Goal: Task Accomplishment & Management: Use online tool/utility

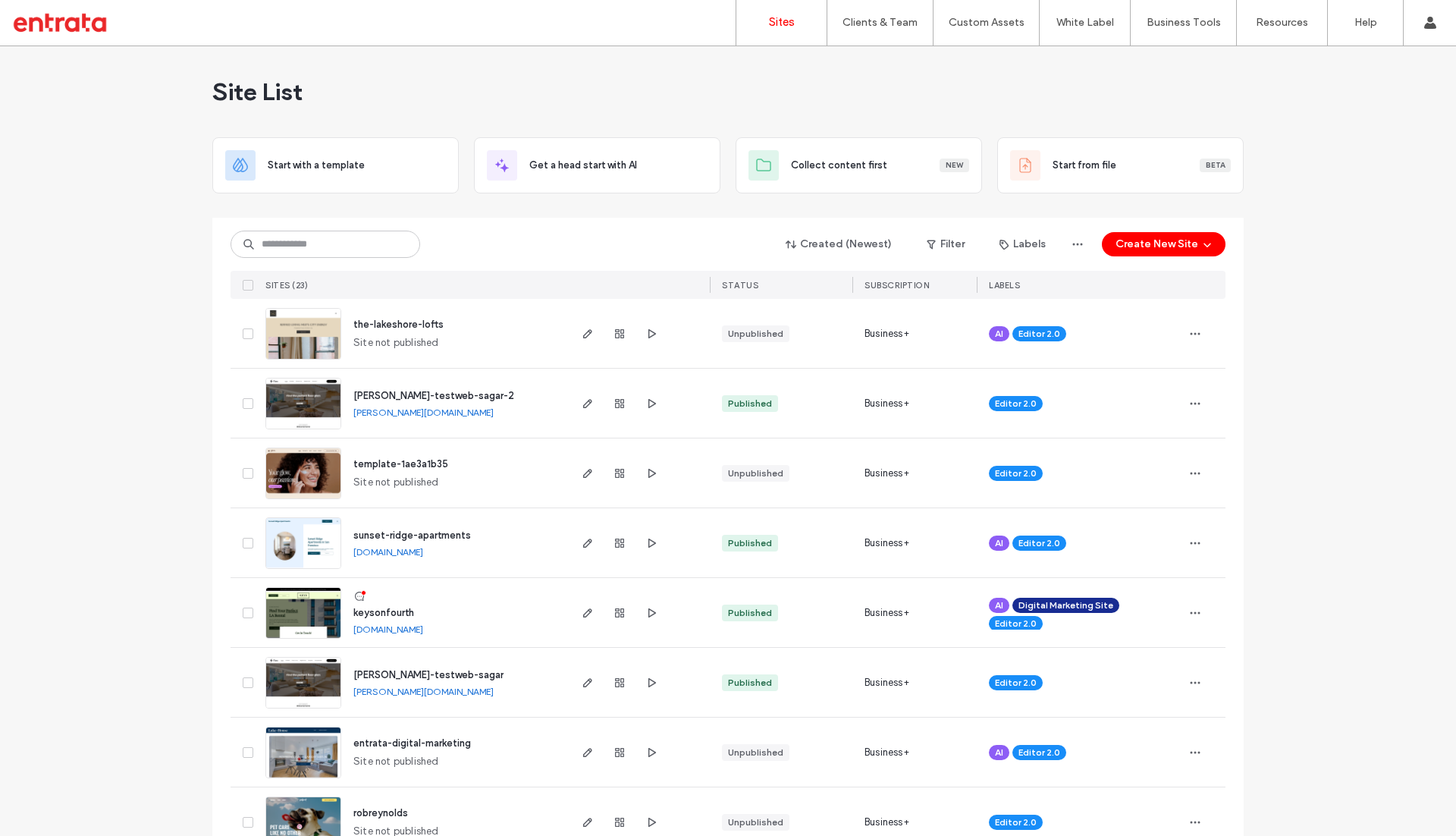
click at [375, 602] on div "keysonfourth keysonfourth.multiscreensite.com" at bounding box center [454, 612] width 225 height 69
click at [384, 614] on span "keysonfourth" at bounding box center [383, 612] width 61 height 12
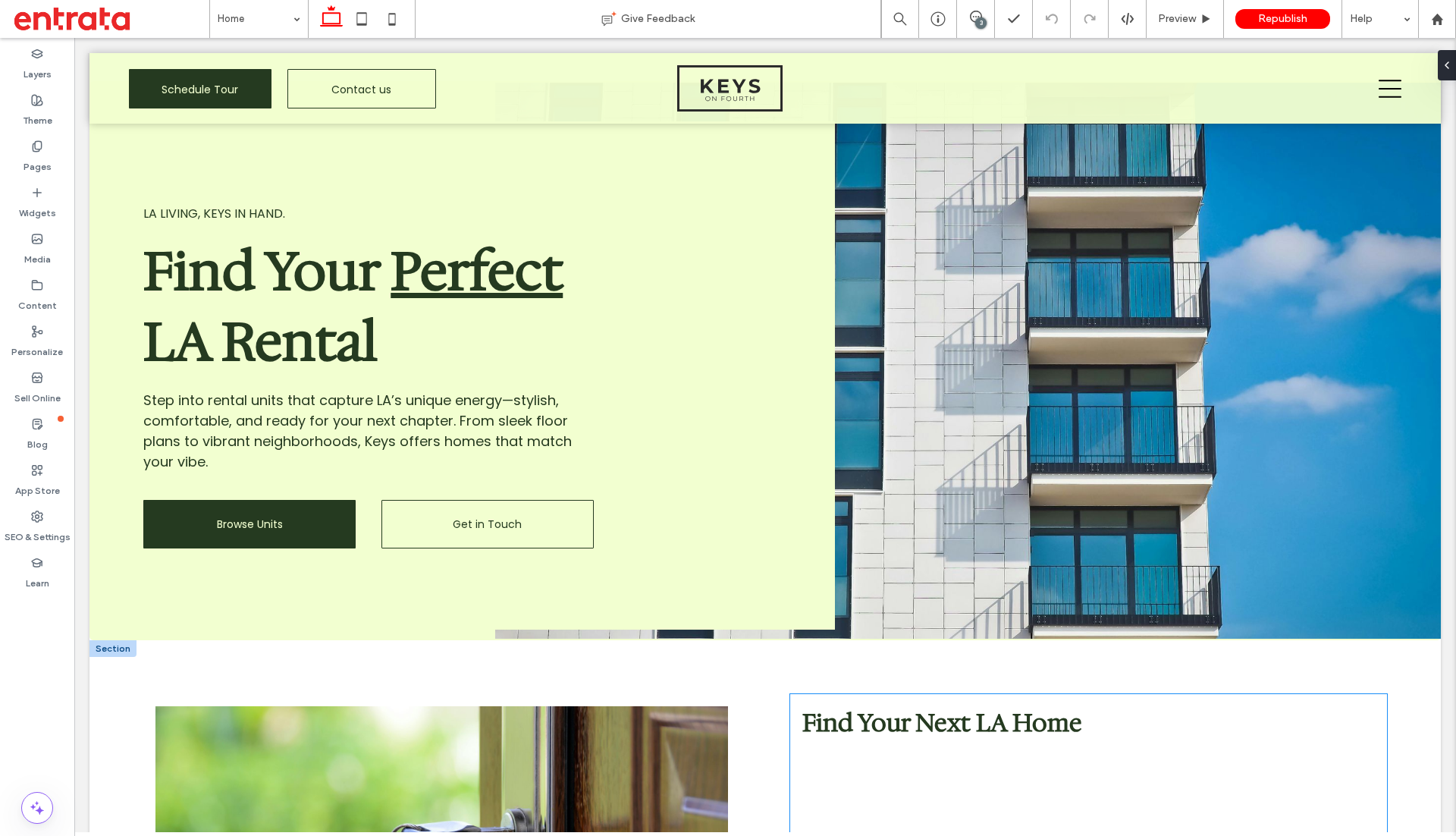
scroll to position [76, 0]
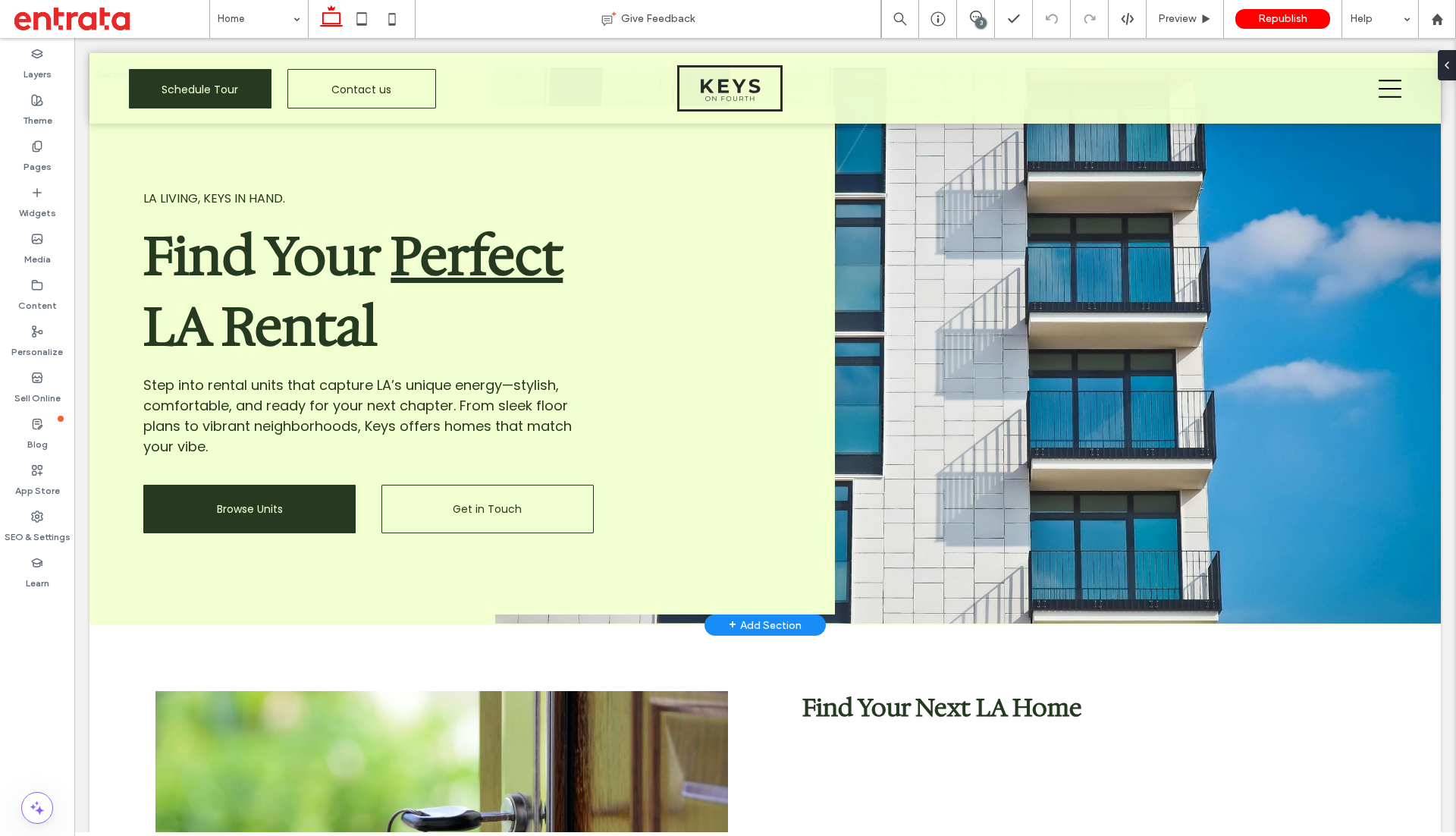
click at [762, 626] on div "+ Add Section" at bounding box center [765, 625] width 73 height 20
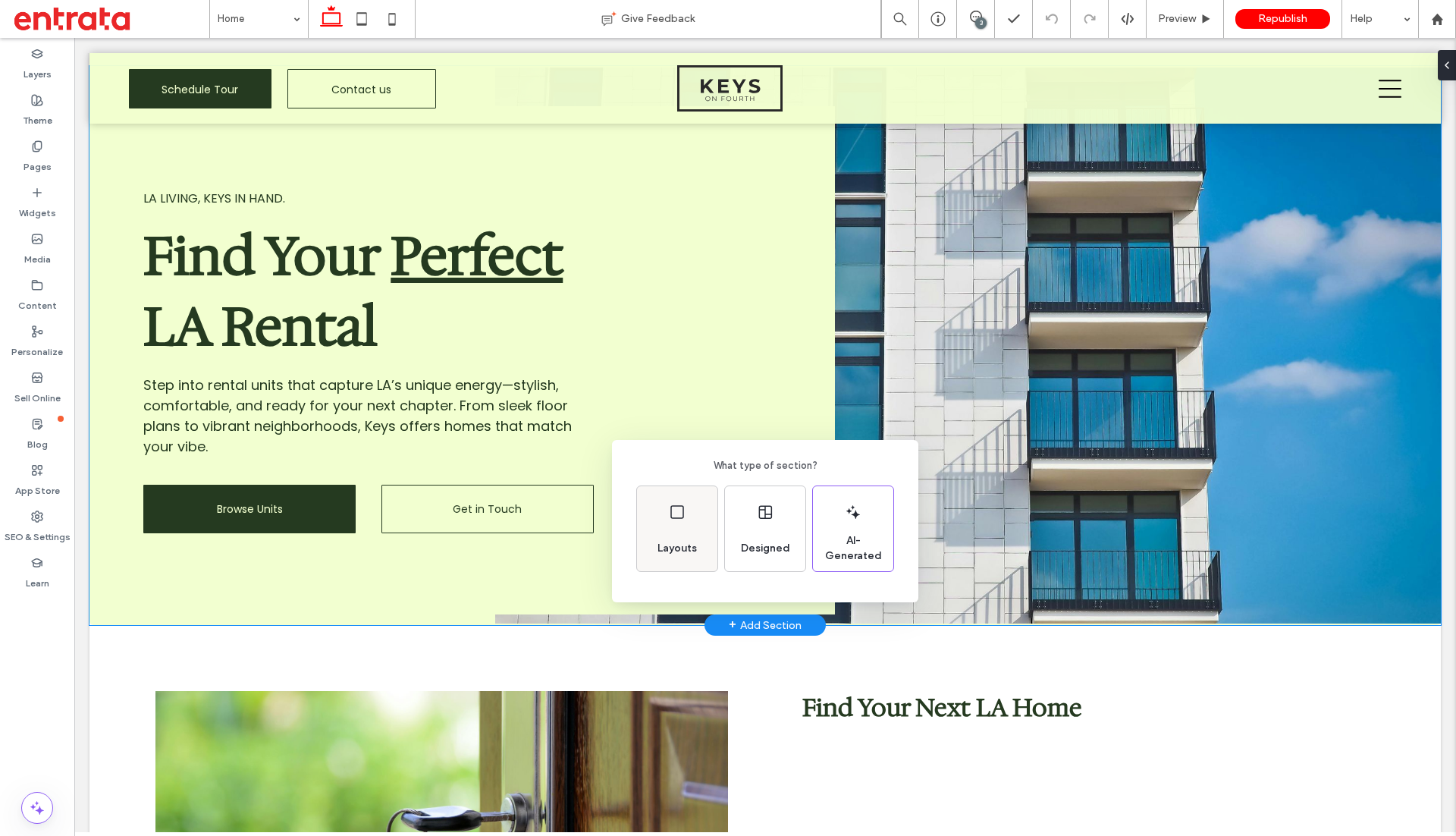
click at [684, 550] on span "Layouts" at bounding box center [677, 549] width 52 height 15
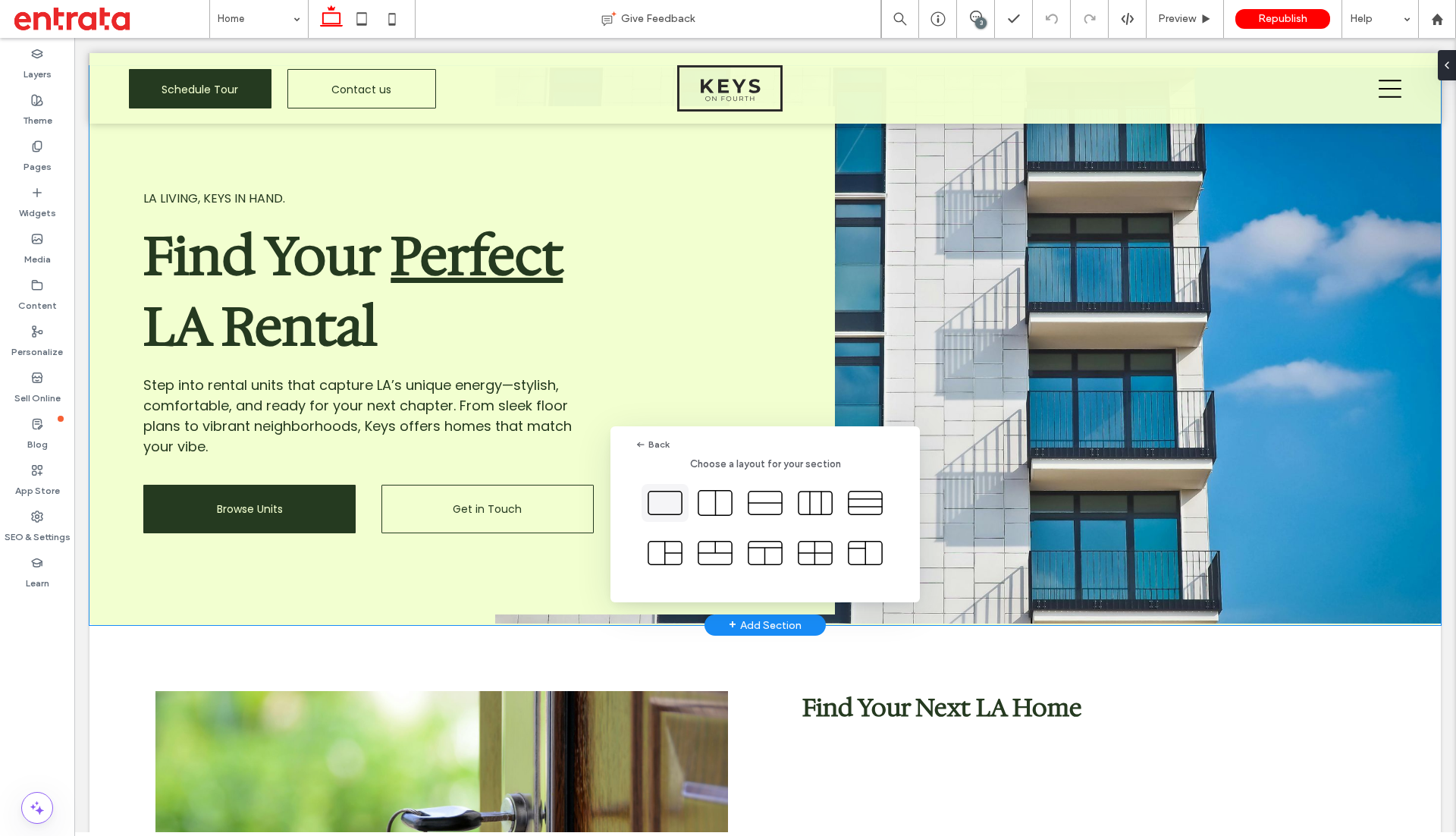
click at [671, 503] on icon at bounding box center [664, 503] width 38 height 38
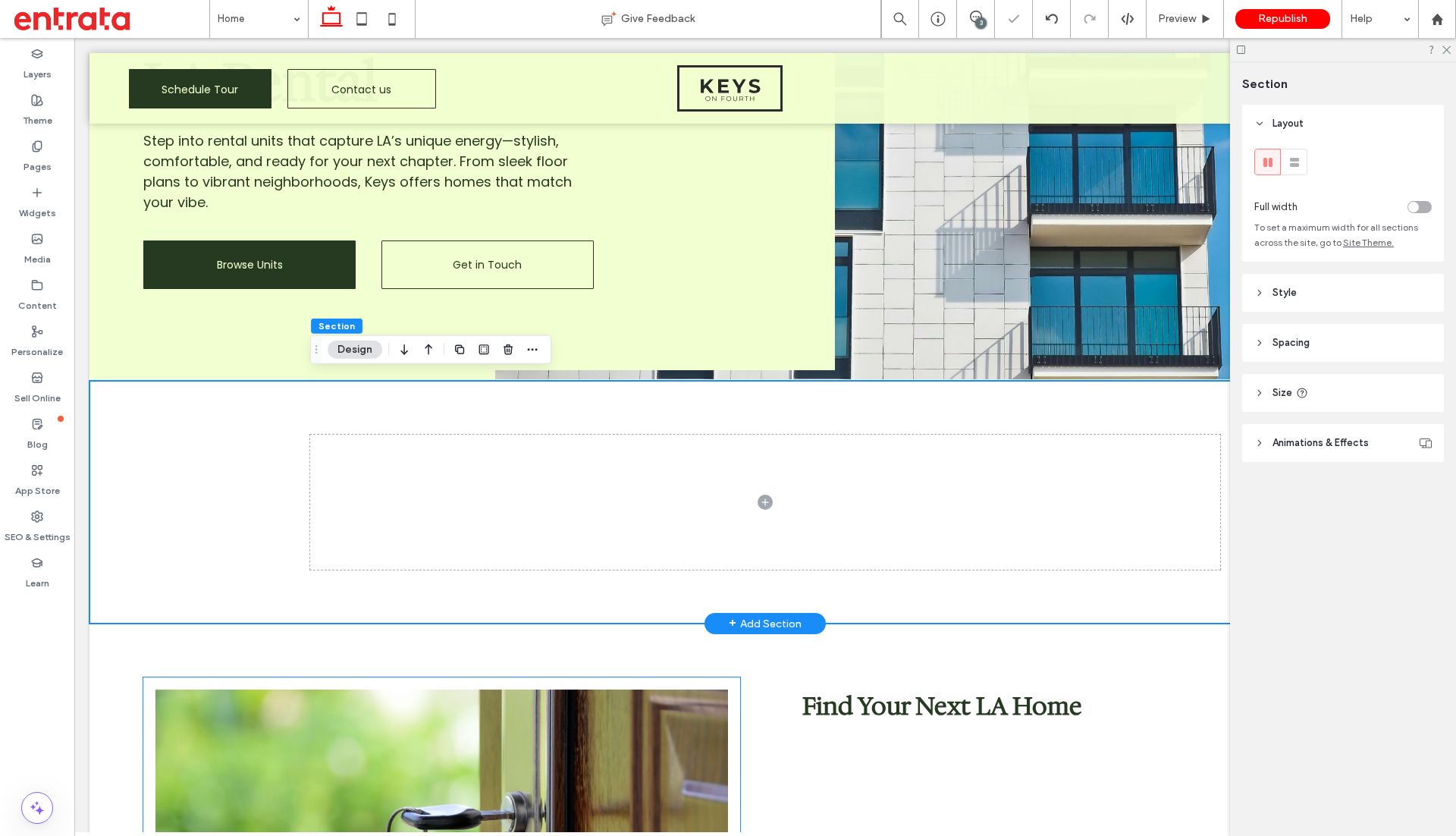
scroll to position [335, 0]
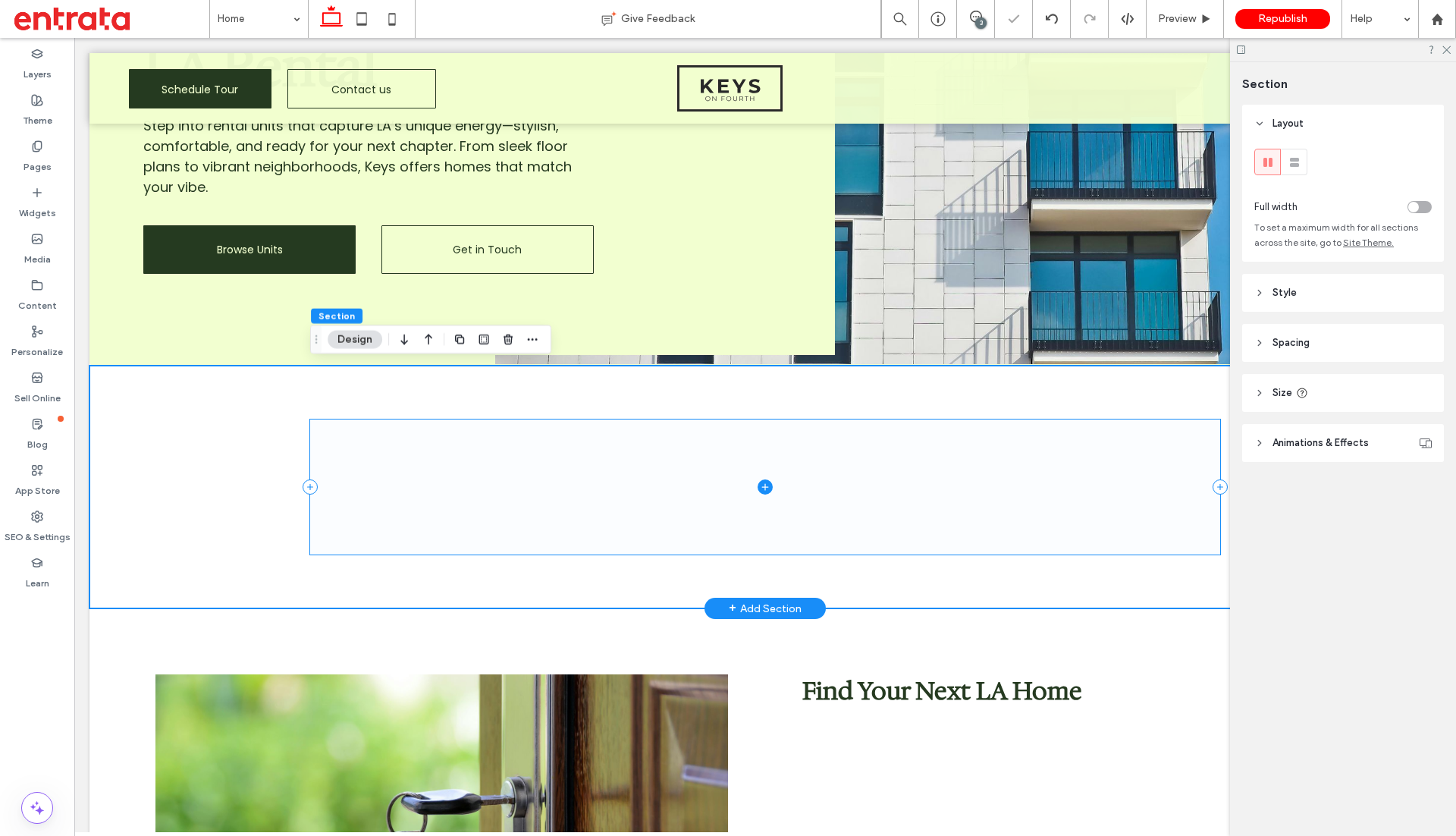
click at [760, 492] on span at bounding box center [765, 486] width 910 height 134
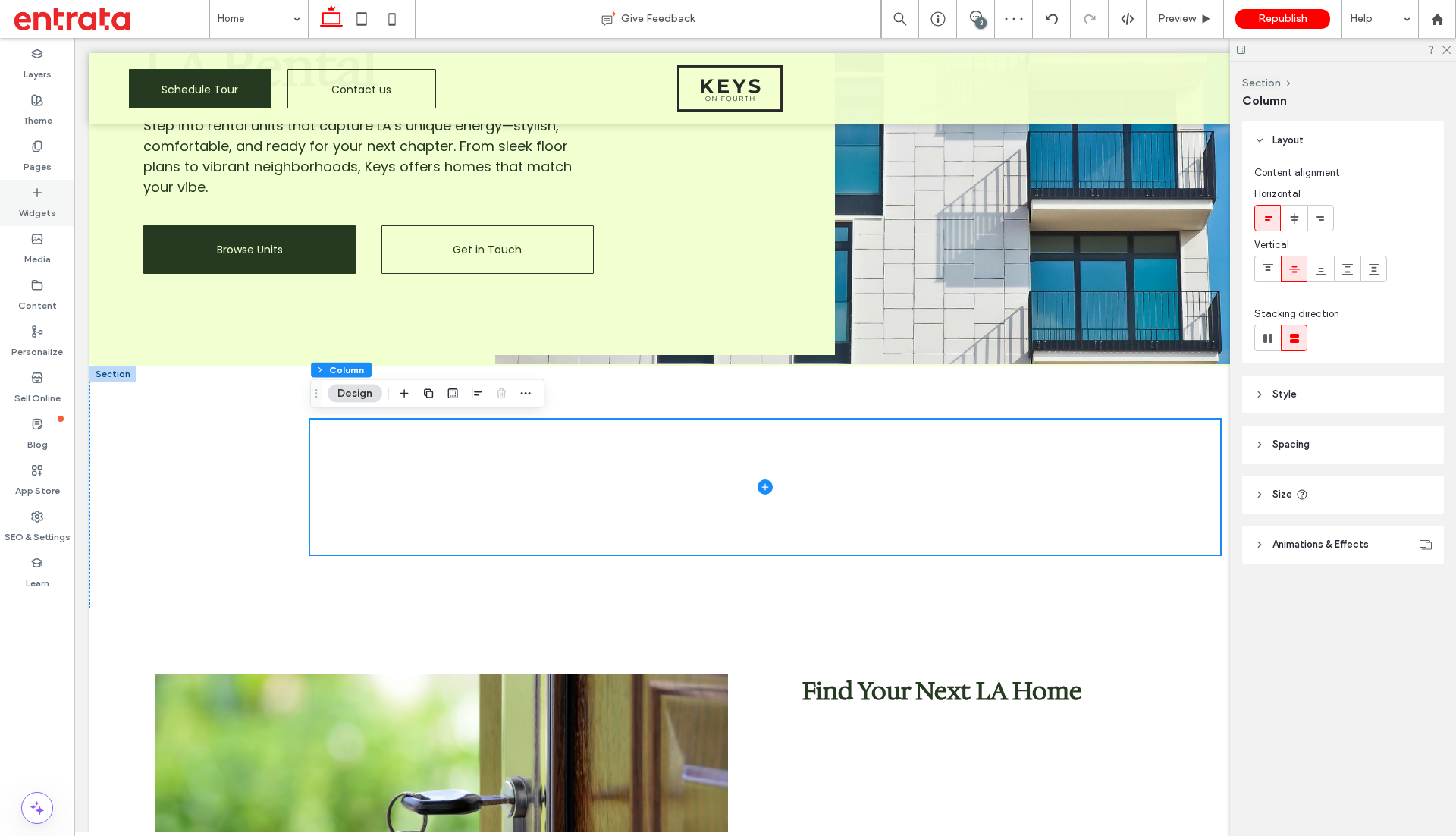
click at [17, 203] on div "Widgets" at bounding box center [37, 203] width 74 height 46
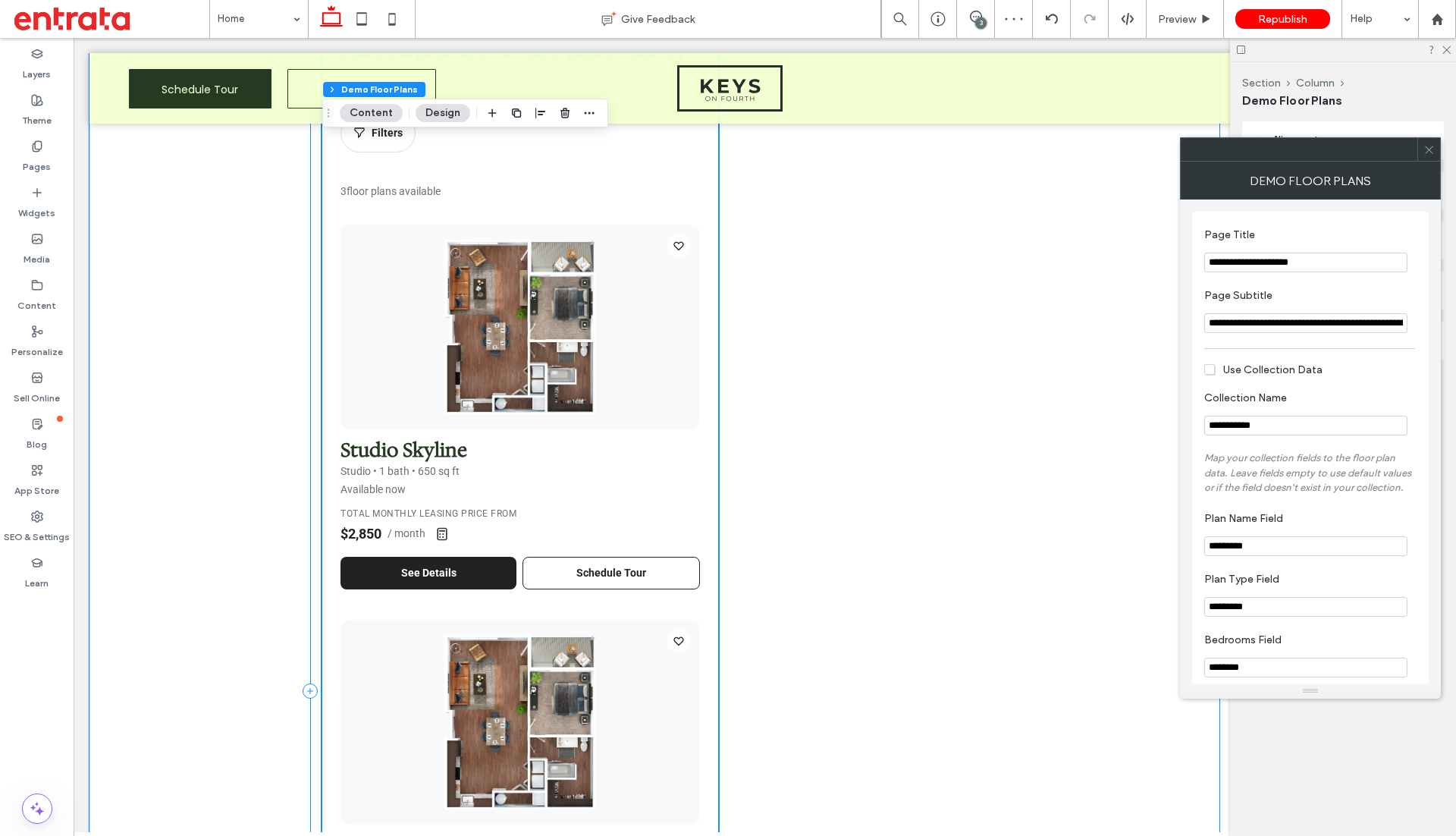
scroll to position [823, 0]
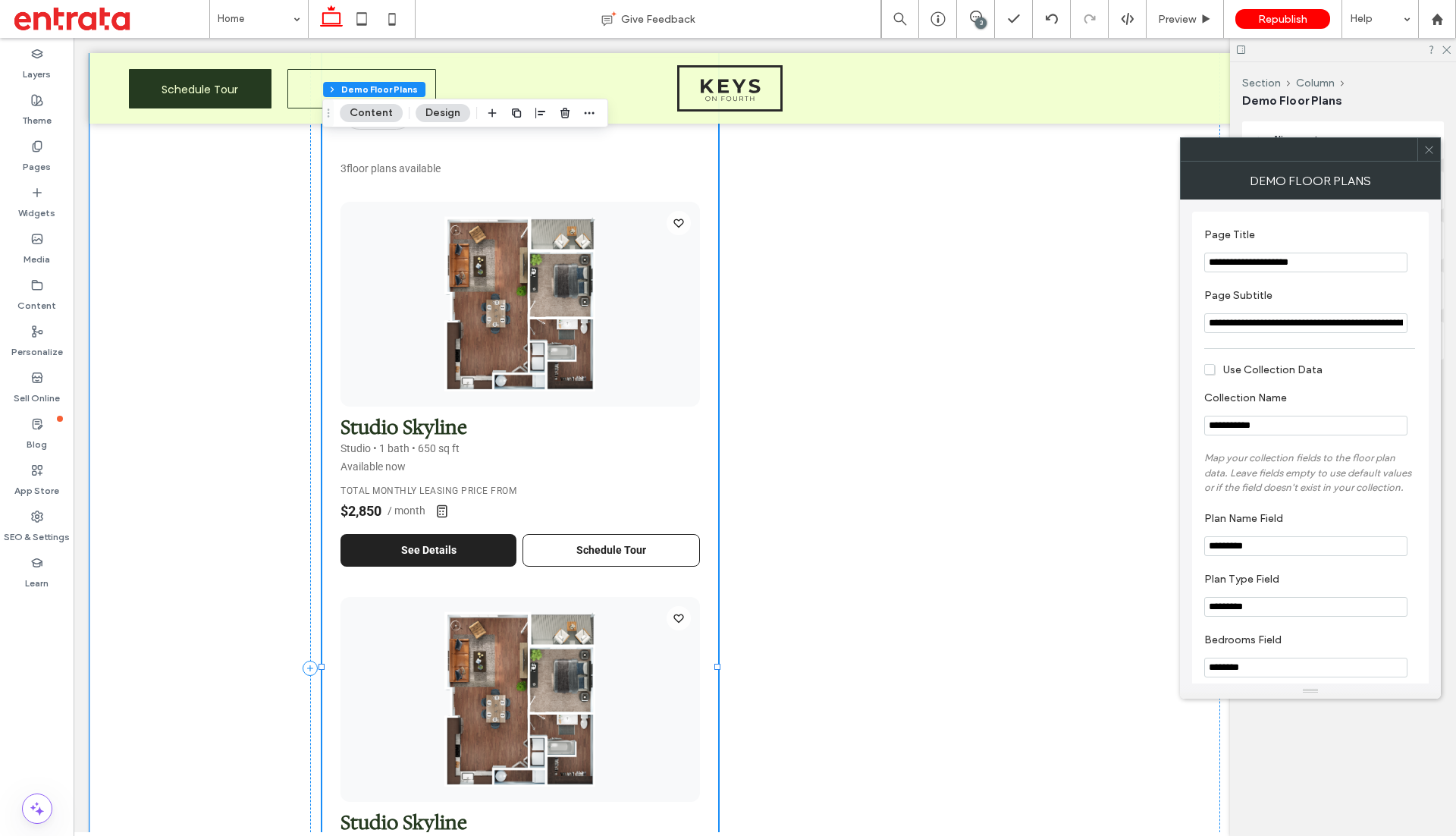
click at [708, 471] on div "Floor Plans & Pricing Discover your perfect home in the heart of Los Angeles Fi…" at bounding box center [520, 650] width 396 height 1413
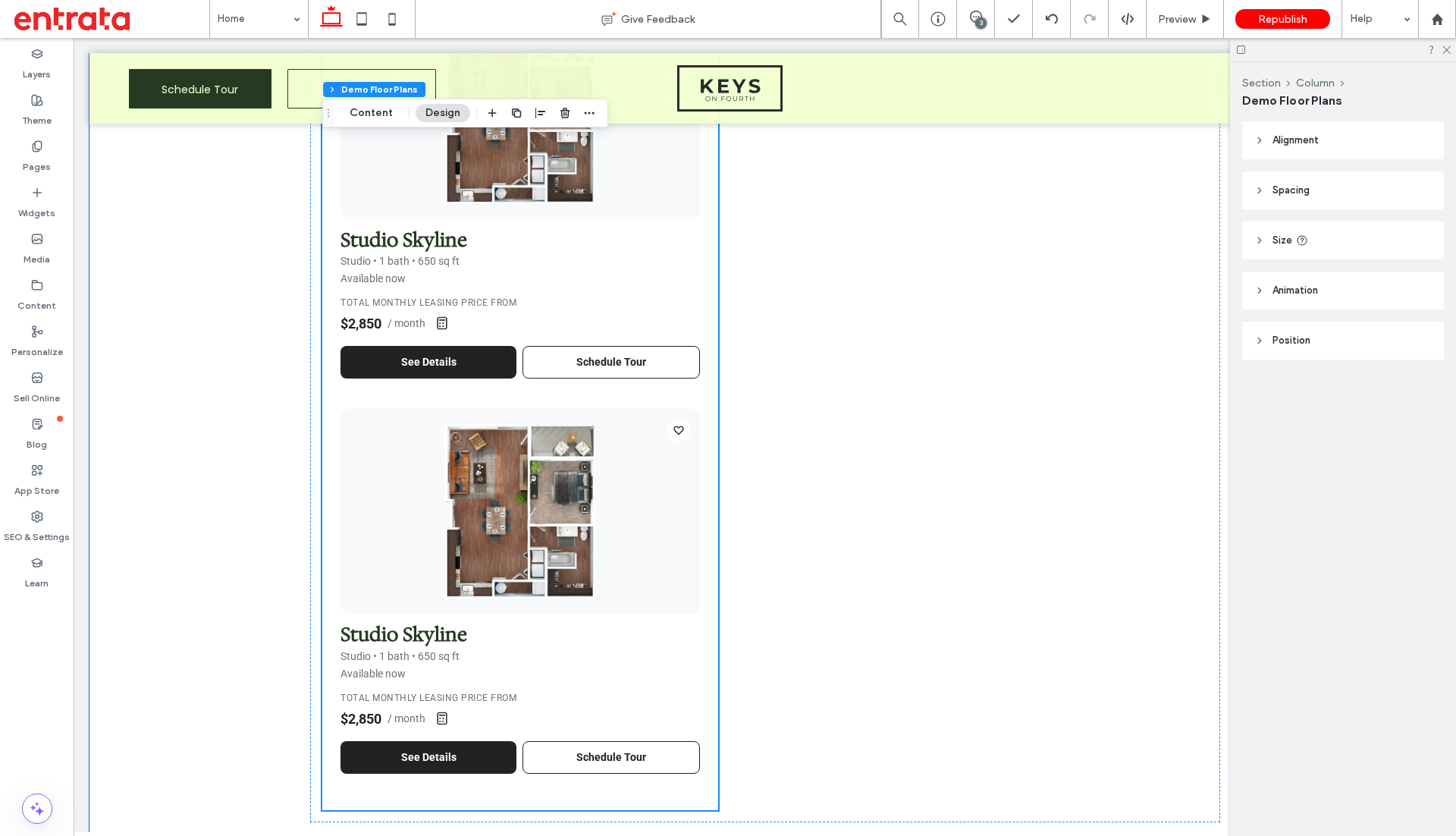
scroll to position [1492, 0]
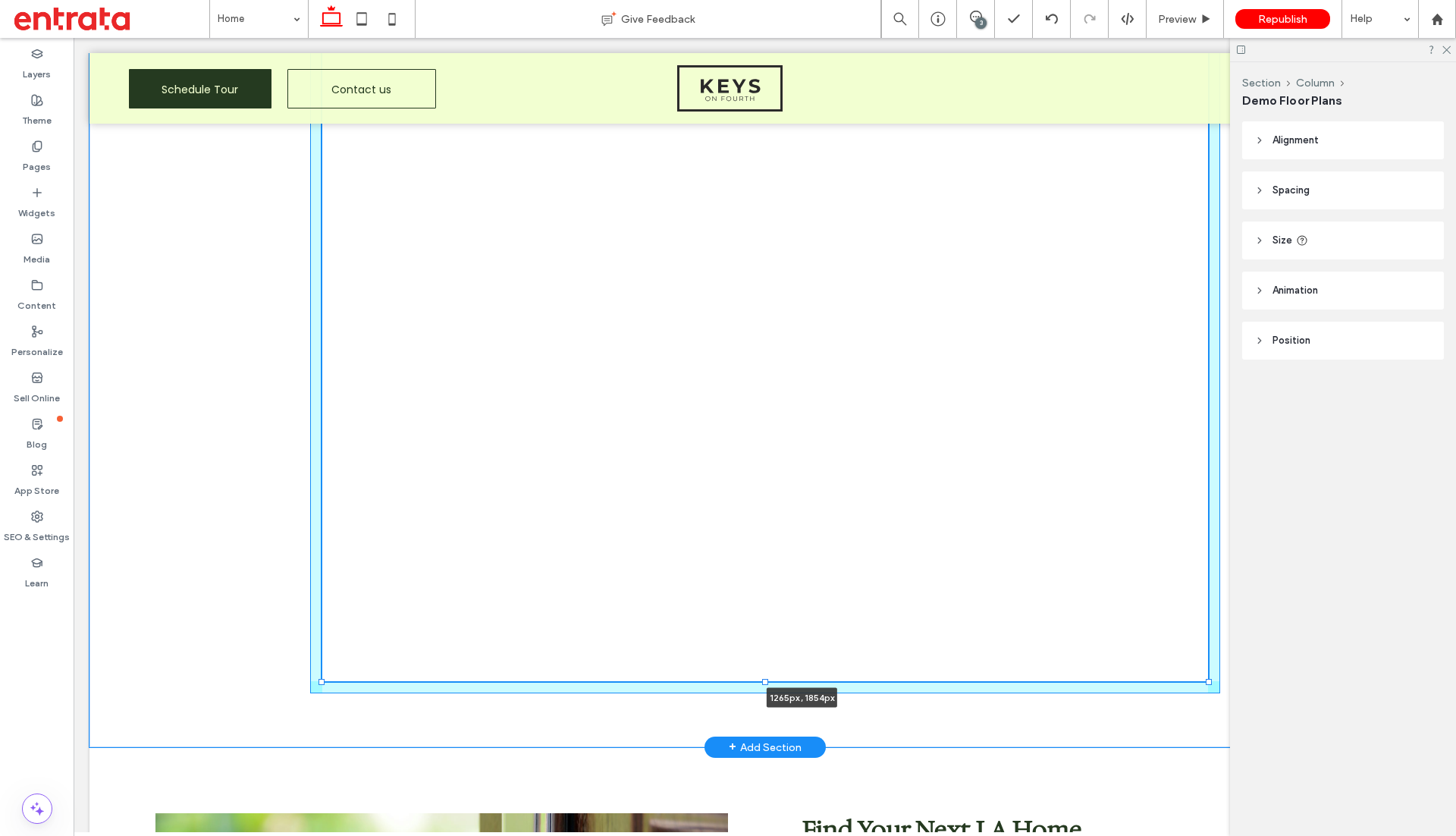
drag, startPoint x: 717, startPoint y: 722, endPoint x: 1282, endPoint y: 702, distance: 565.4
type input "****"
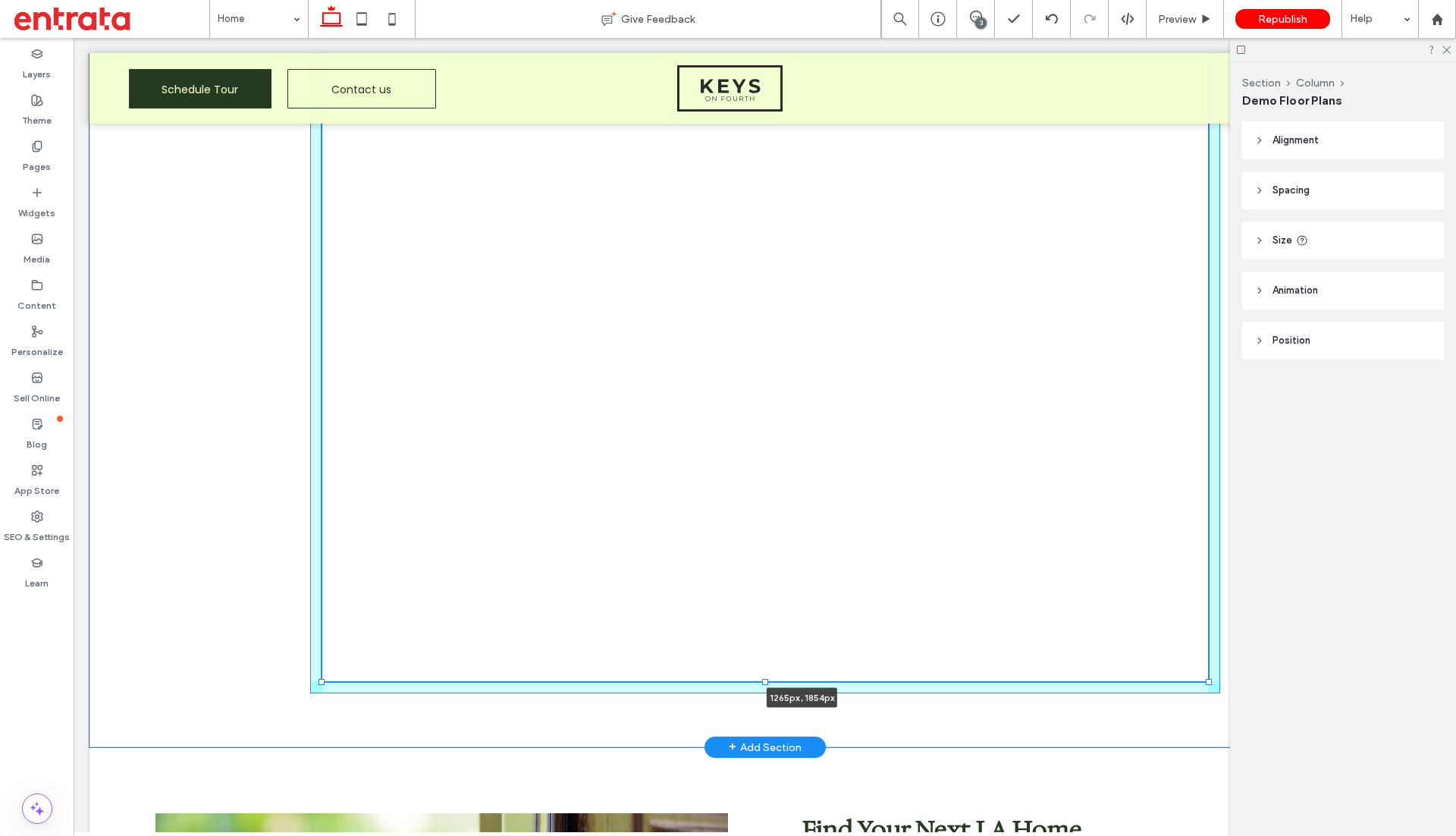
type input "****"
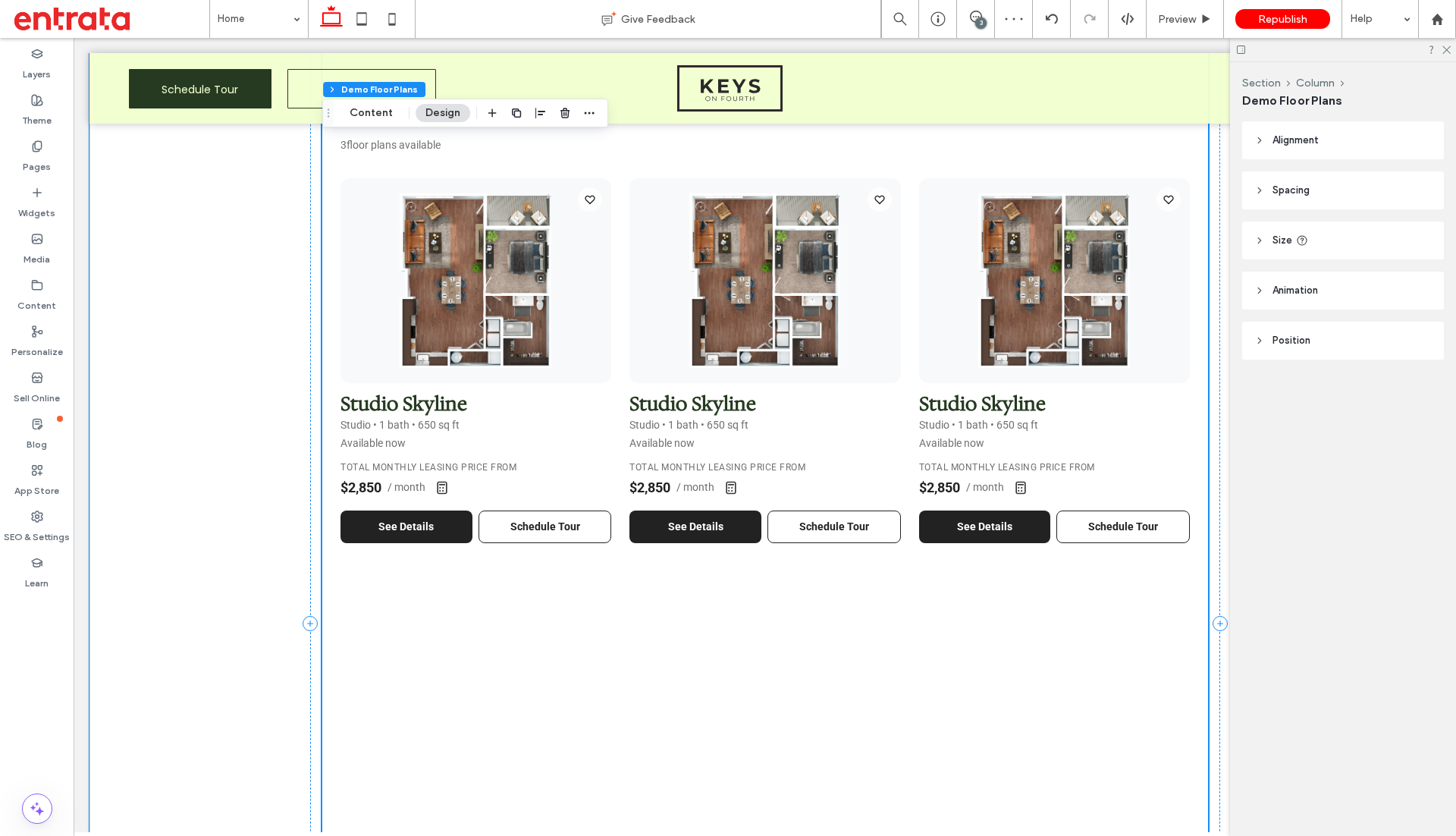
scroll to position [850, 0]
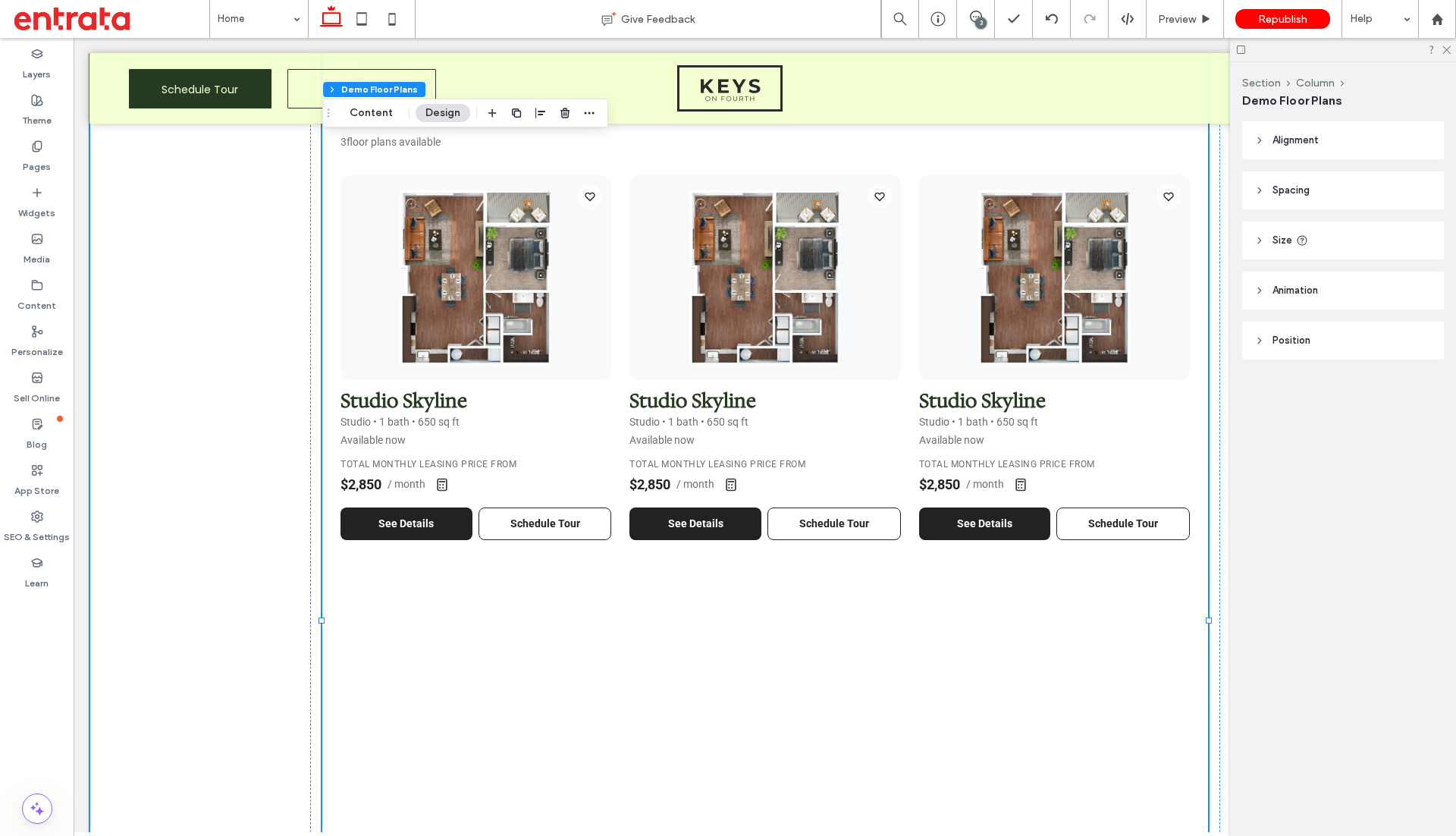
click at [292, 562] on div "Floor Plans & Pricing Discover your perfect home in the heart of Los Angeles Fi…" at bounding box center [765, 621] width 1351 height 1539
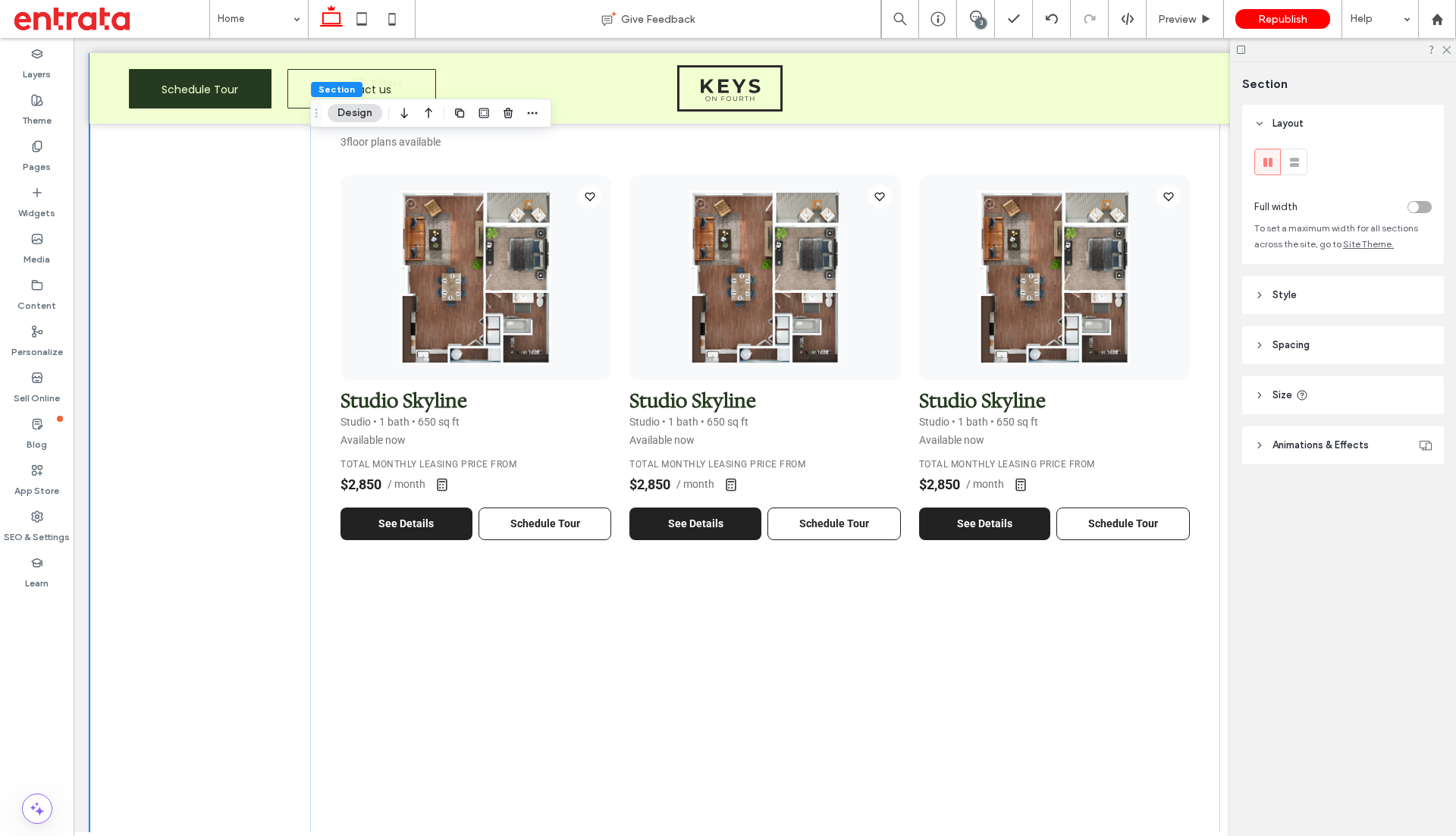
click at [1451, 48] on div at bounding box center [1343, 49] width 226 height 23
click at [1448, 49] on icon at bounding box center [1445, 49] width 10 height 10
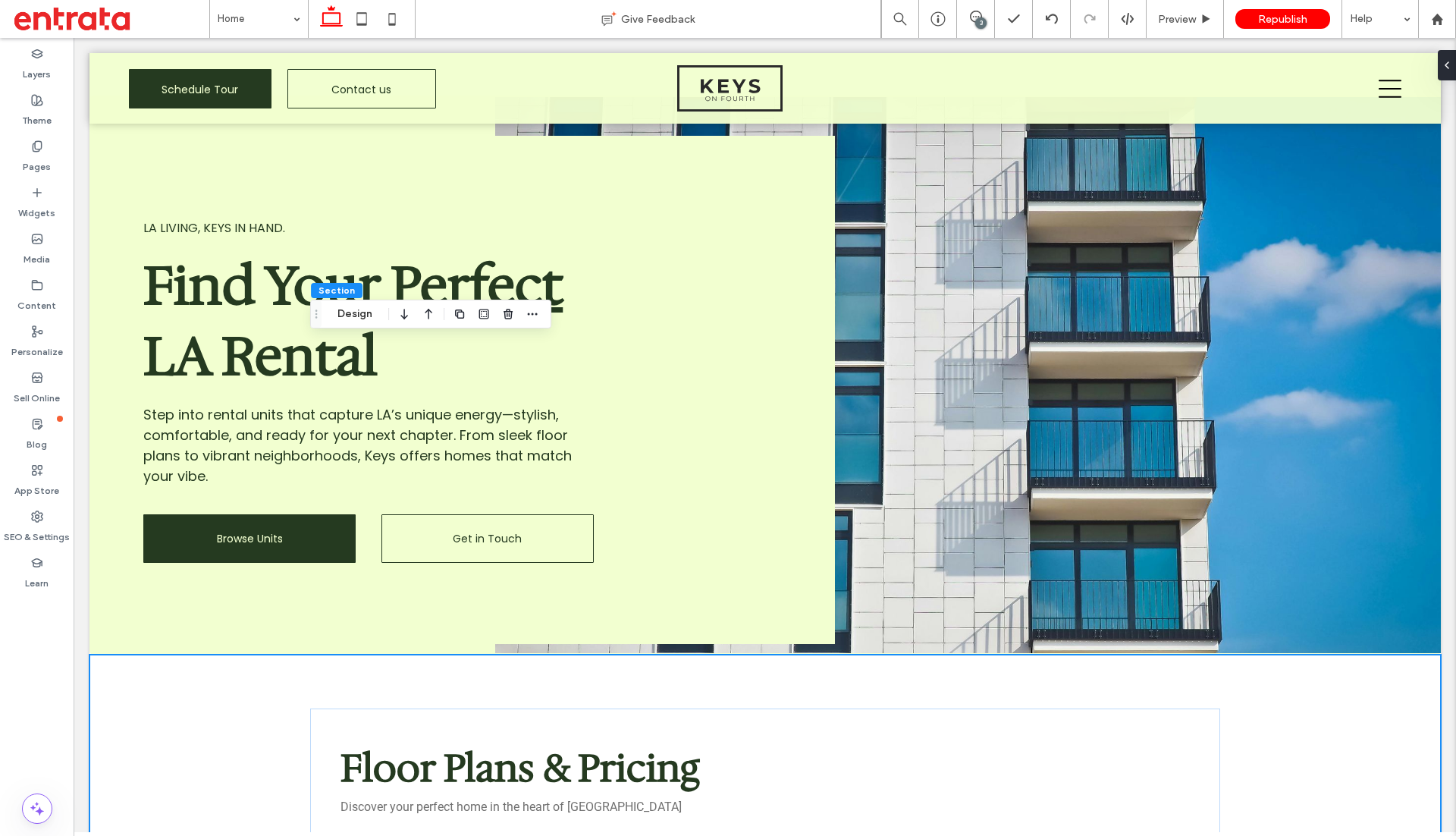
scroll to position [0, 0]
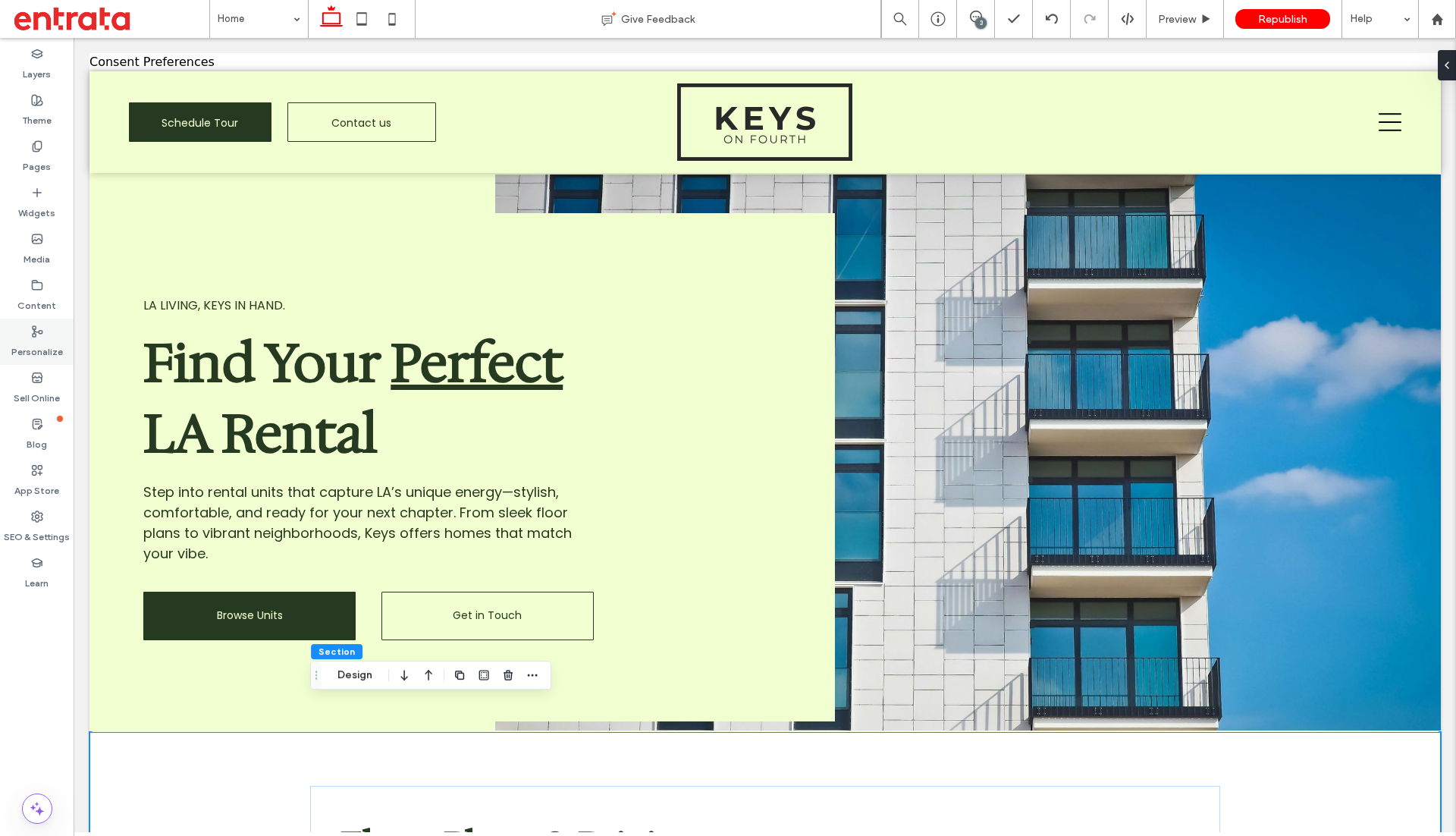
click at [32, 345] on label "Personalize" at bounding box center [37, 348] width 52 height 22
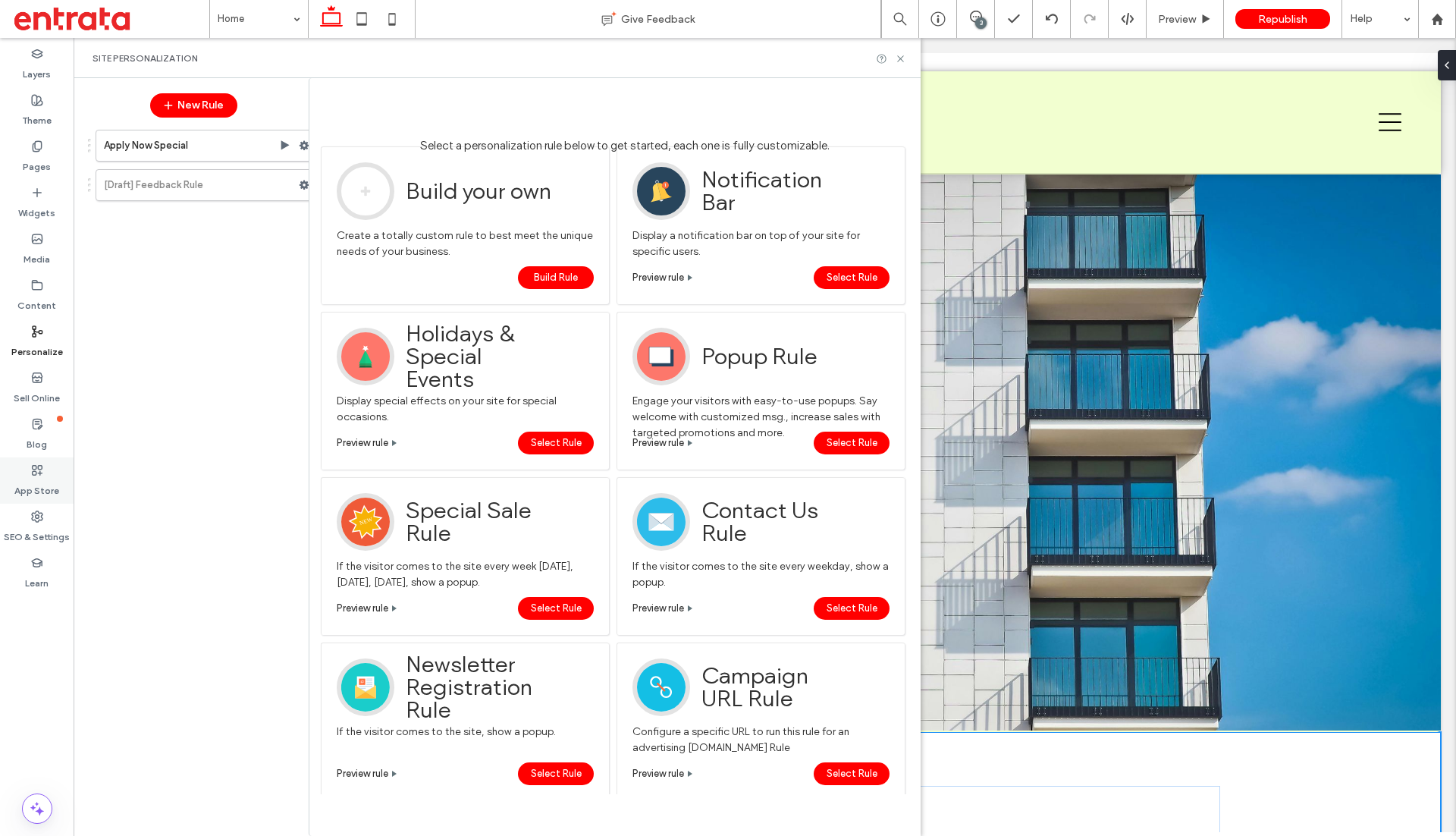
click at [32, 482] on label "App Store" at bounding box center [37, 487] width 45 height 22
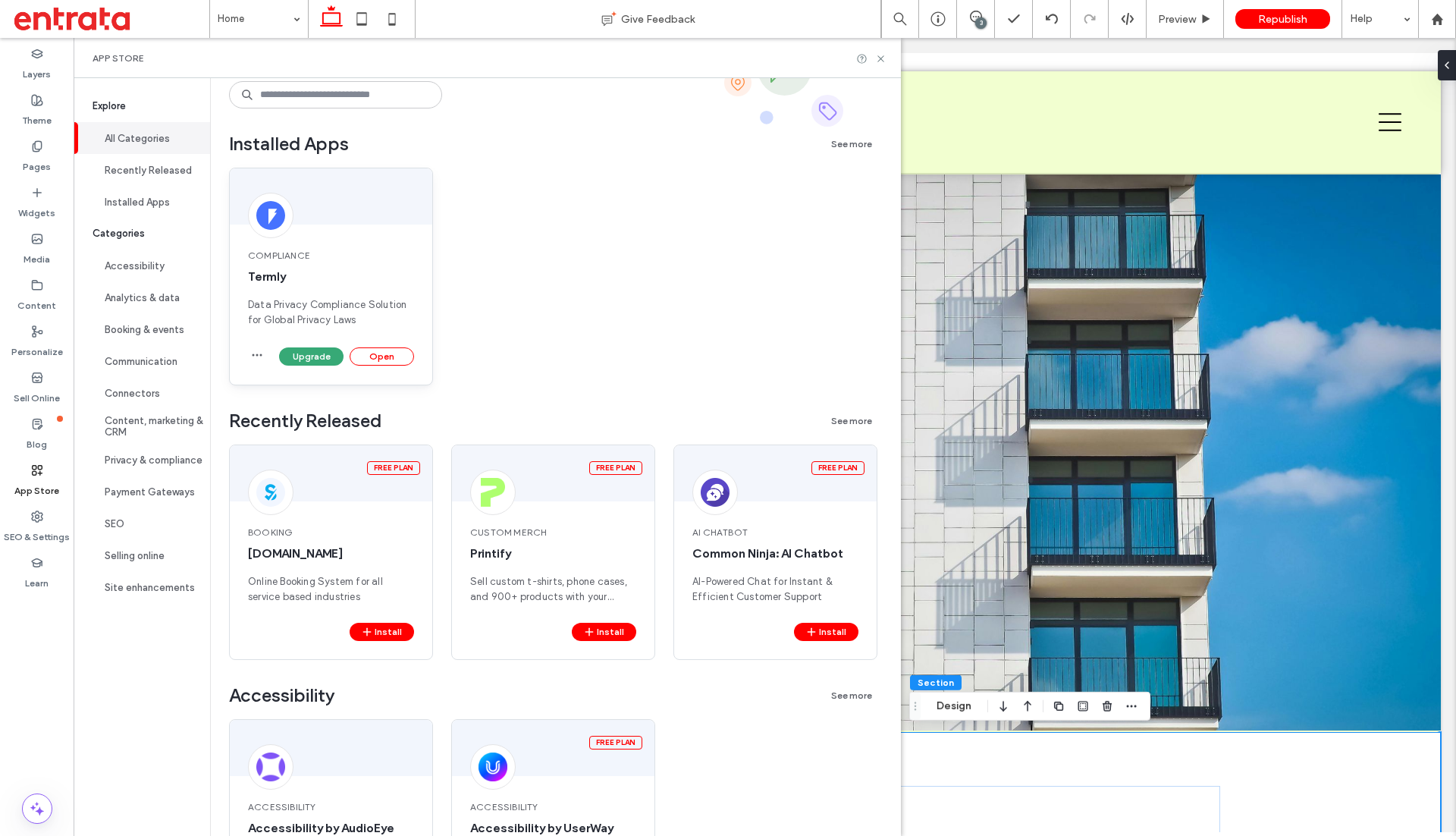
scroll to position [59, 0]
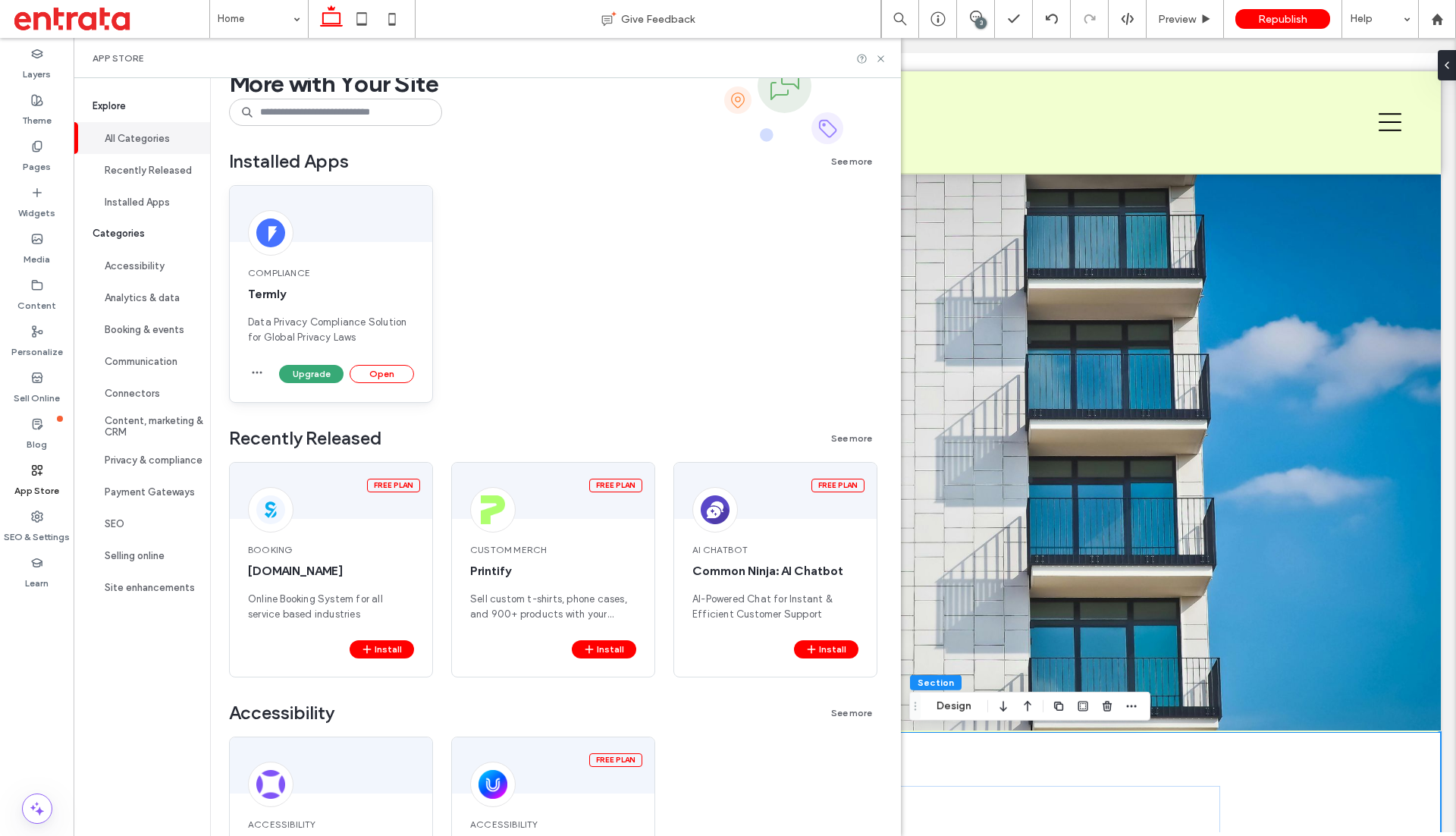
click at [323, 300] on span "Termly" at bounding box center [330, 294] width 166 height 17
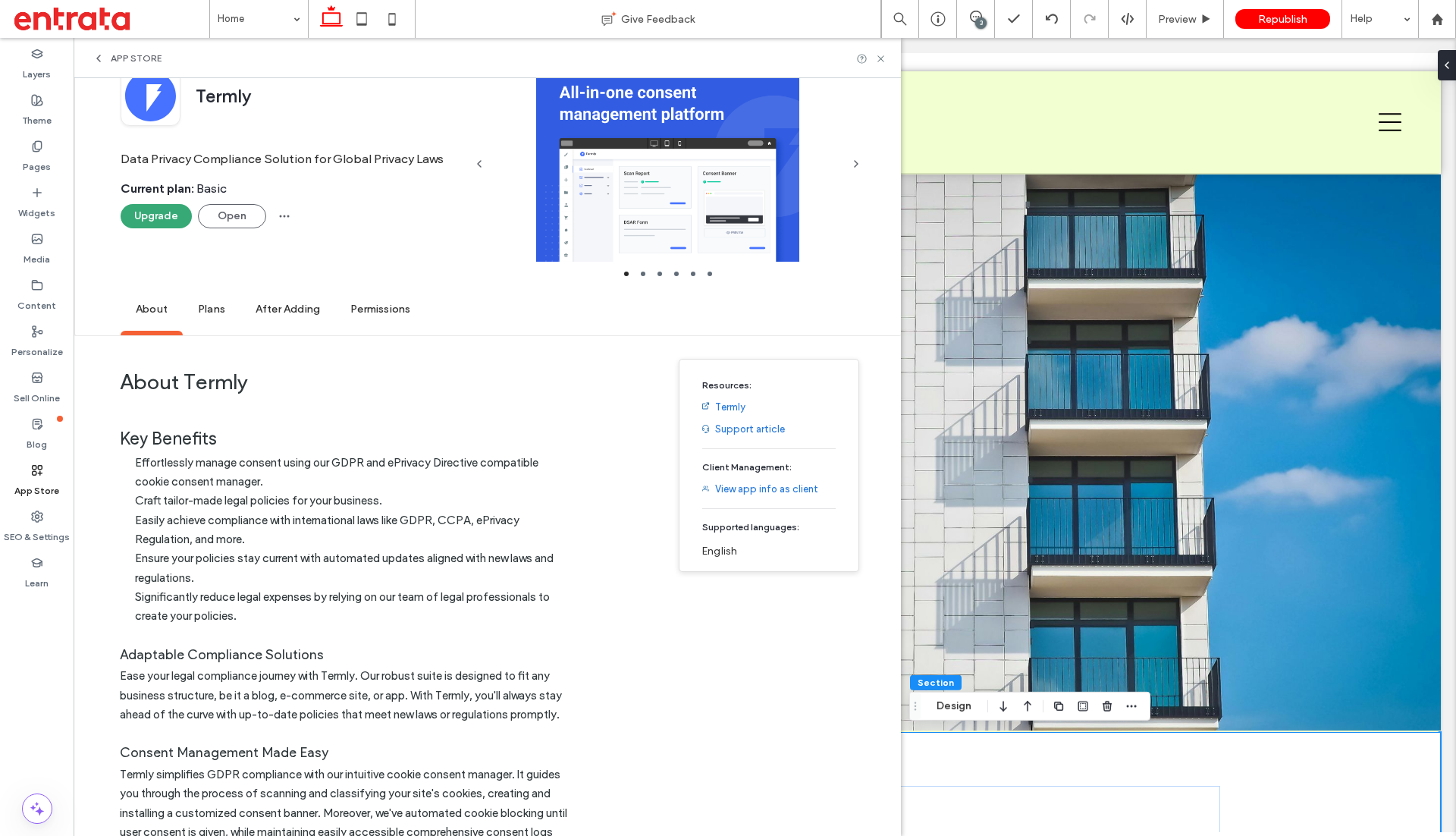
scroll to position [0, 0]
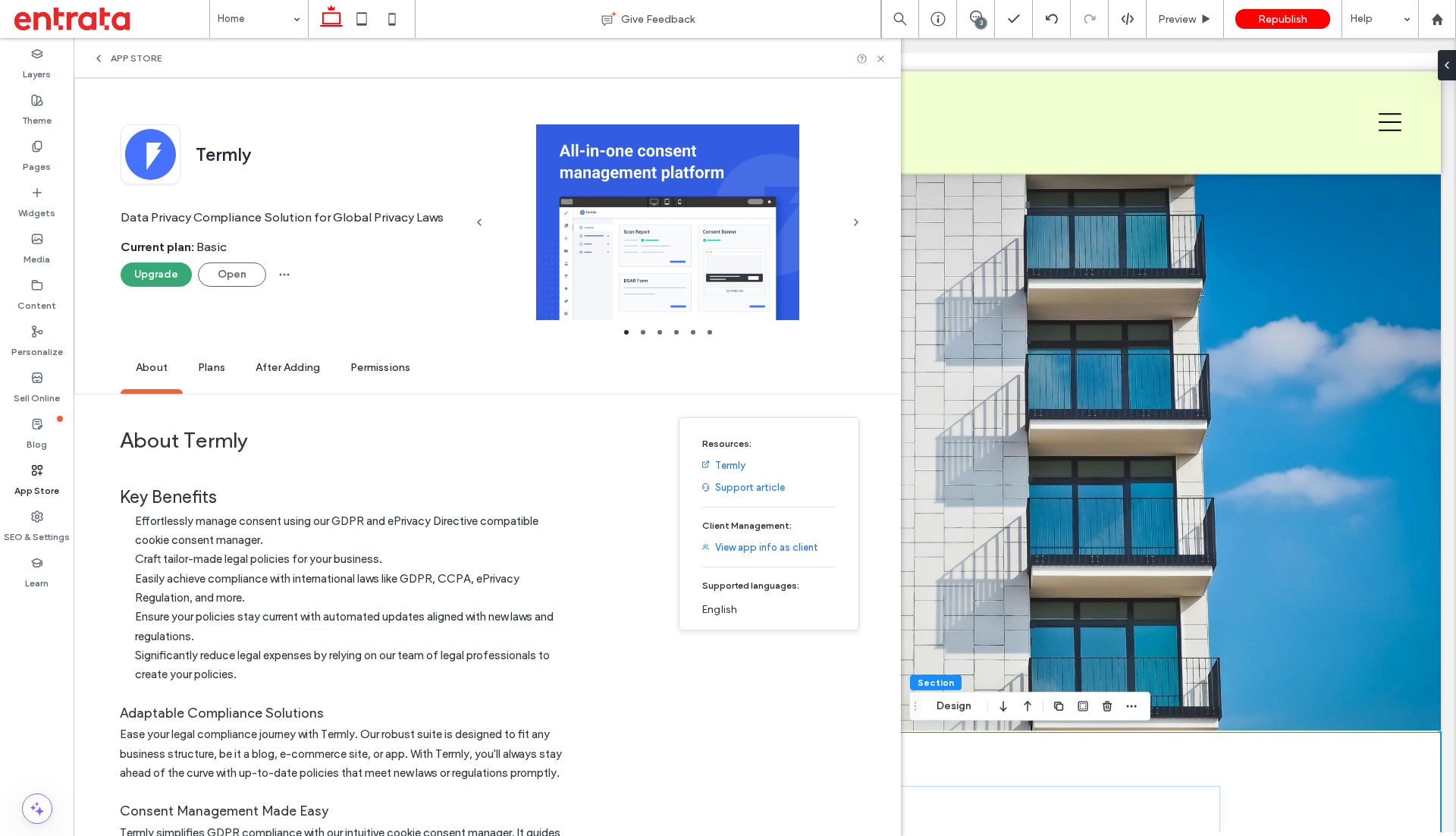
click at [221, 370] on span "Plans" at bounding box center [211, 368] width 58 height 42
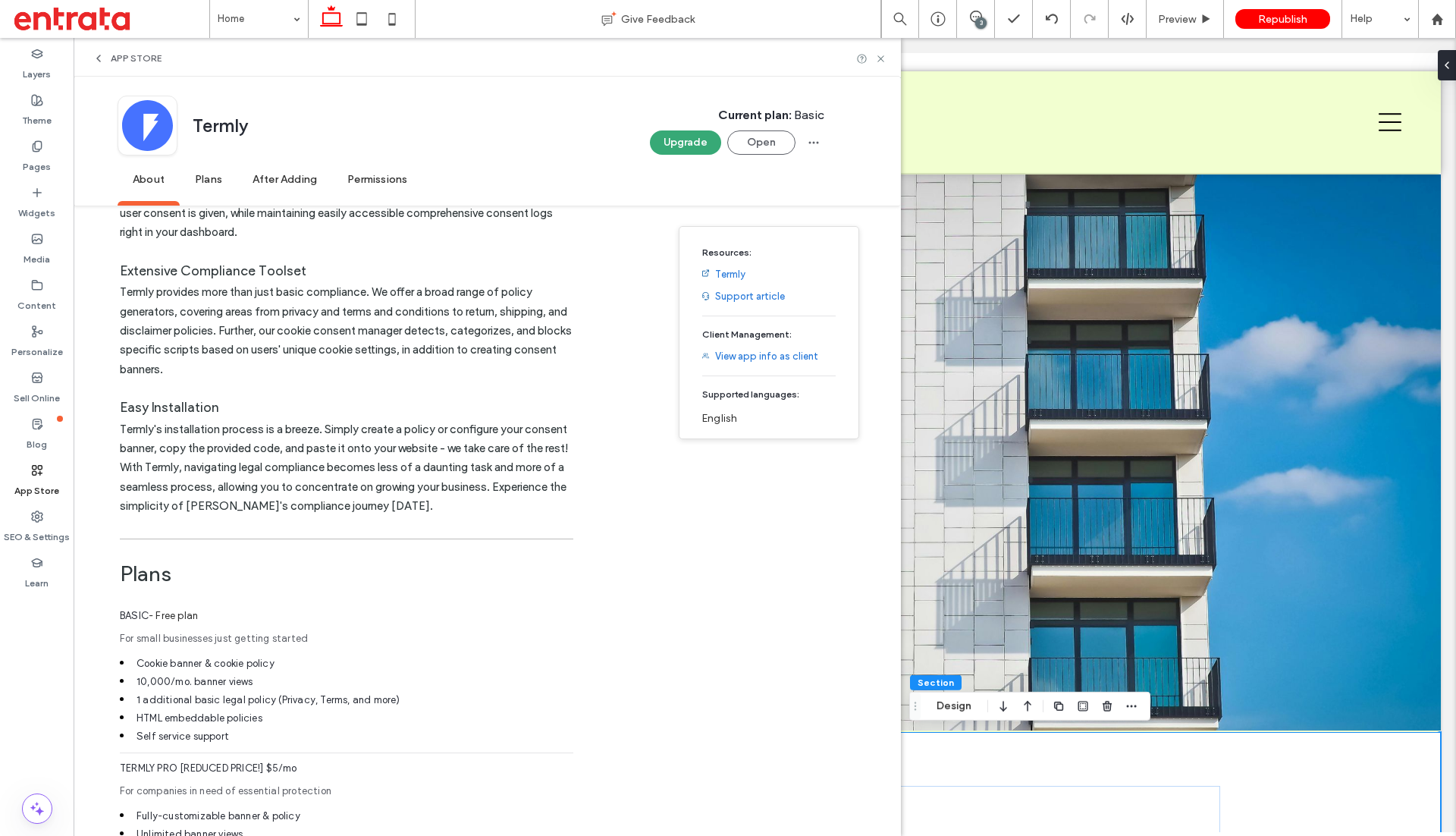
scroll to position [675, 0]
click at [878, 56] on icon at bounding box center [880, 59] width 12 height 12
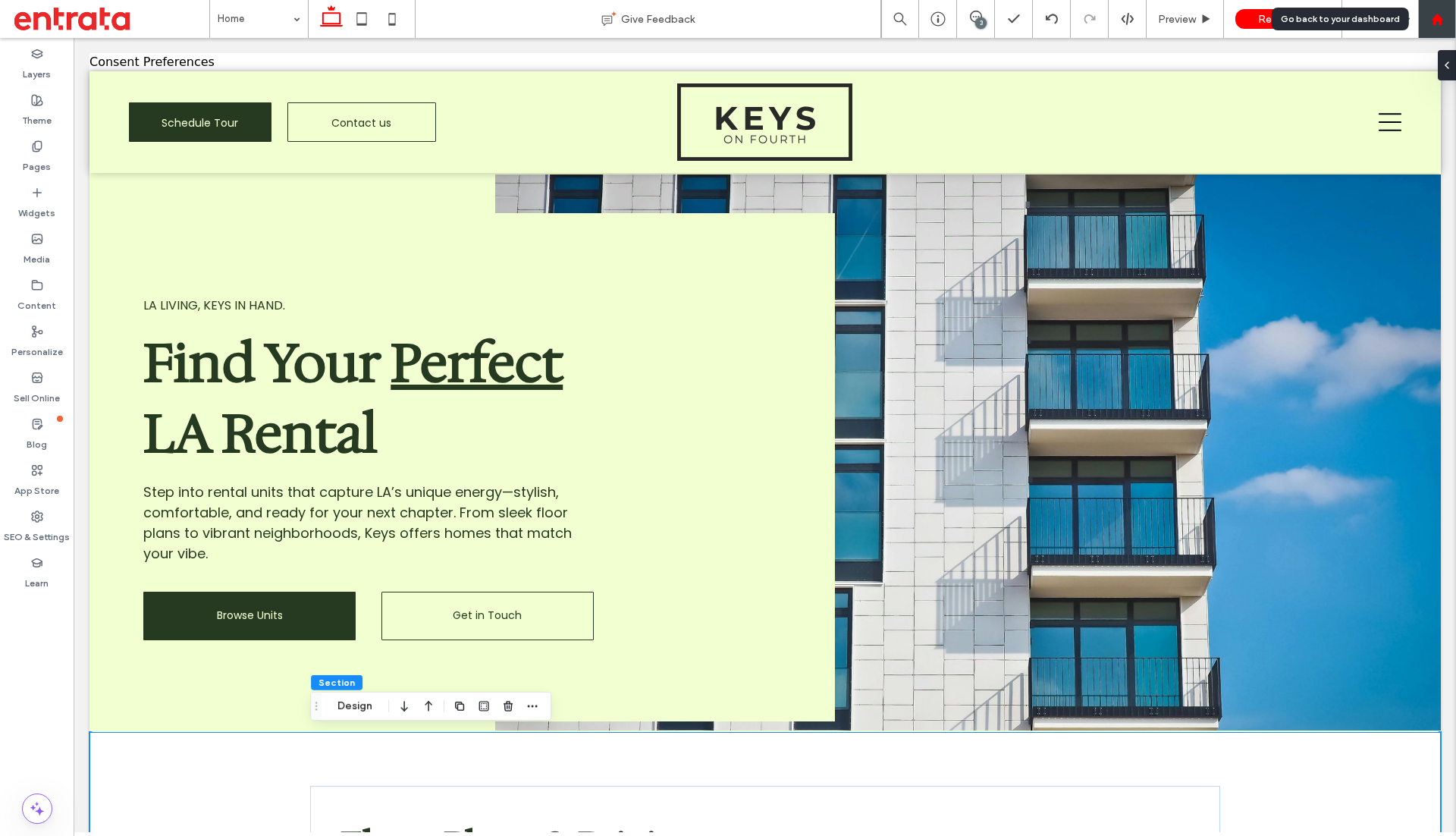
click at [1439, 25] on div at bounding box center [1437, 19] width 38 height 38
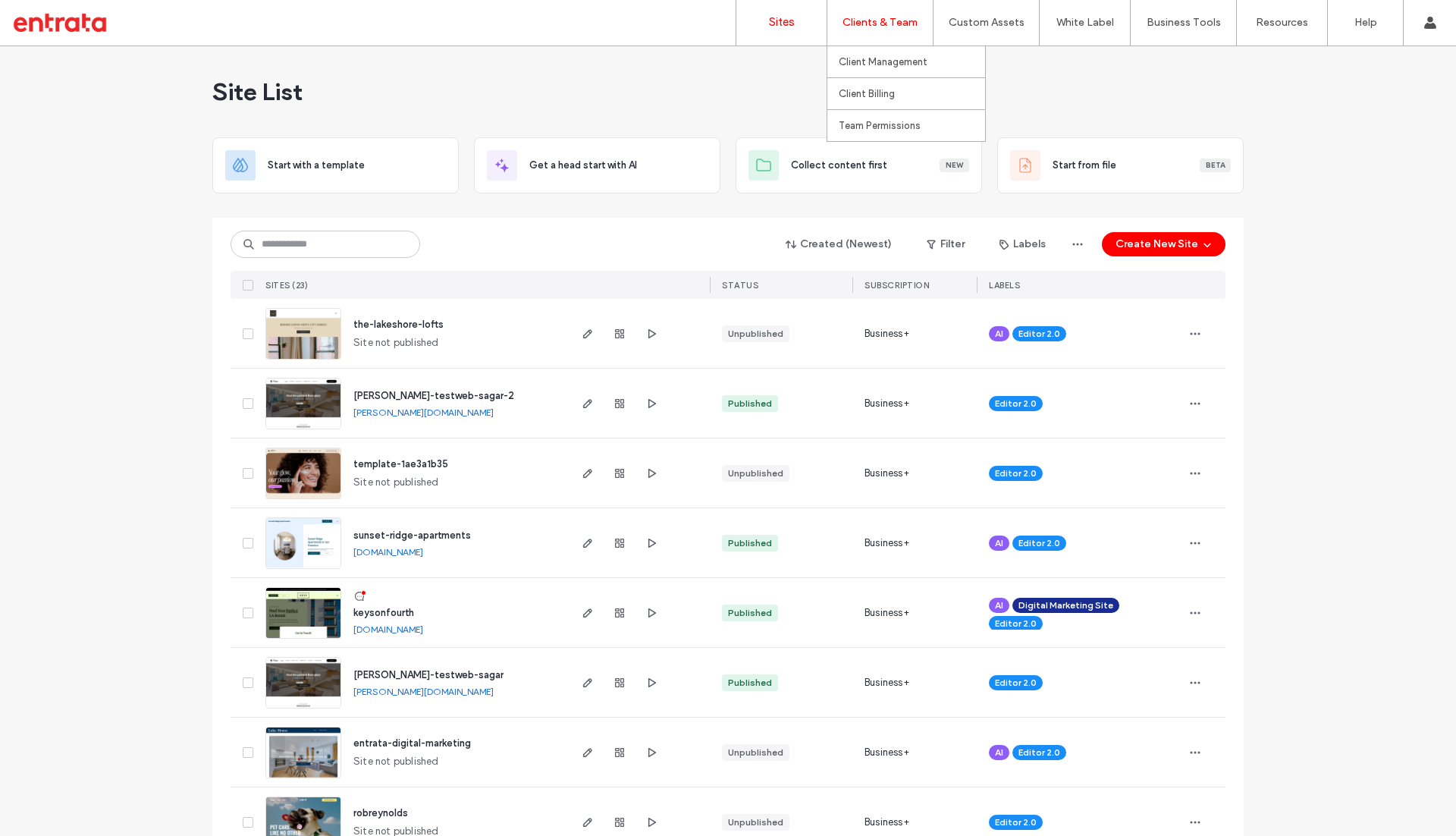
click at [868, 19] on label "Clients & Team" at bounding box center [880, 23] width 75 height 12
click at [868, 59] on label "Client Management" at bounding box center [883, 63] width 89 height 12
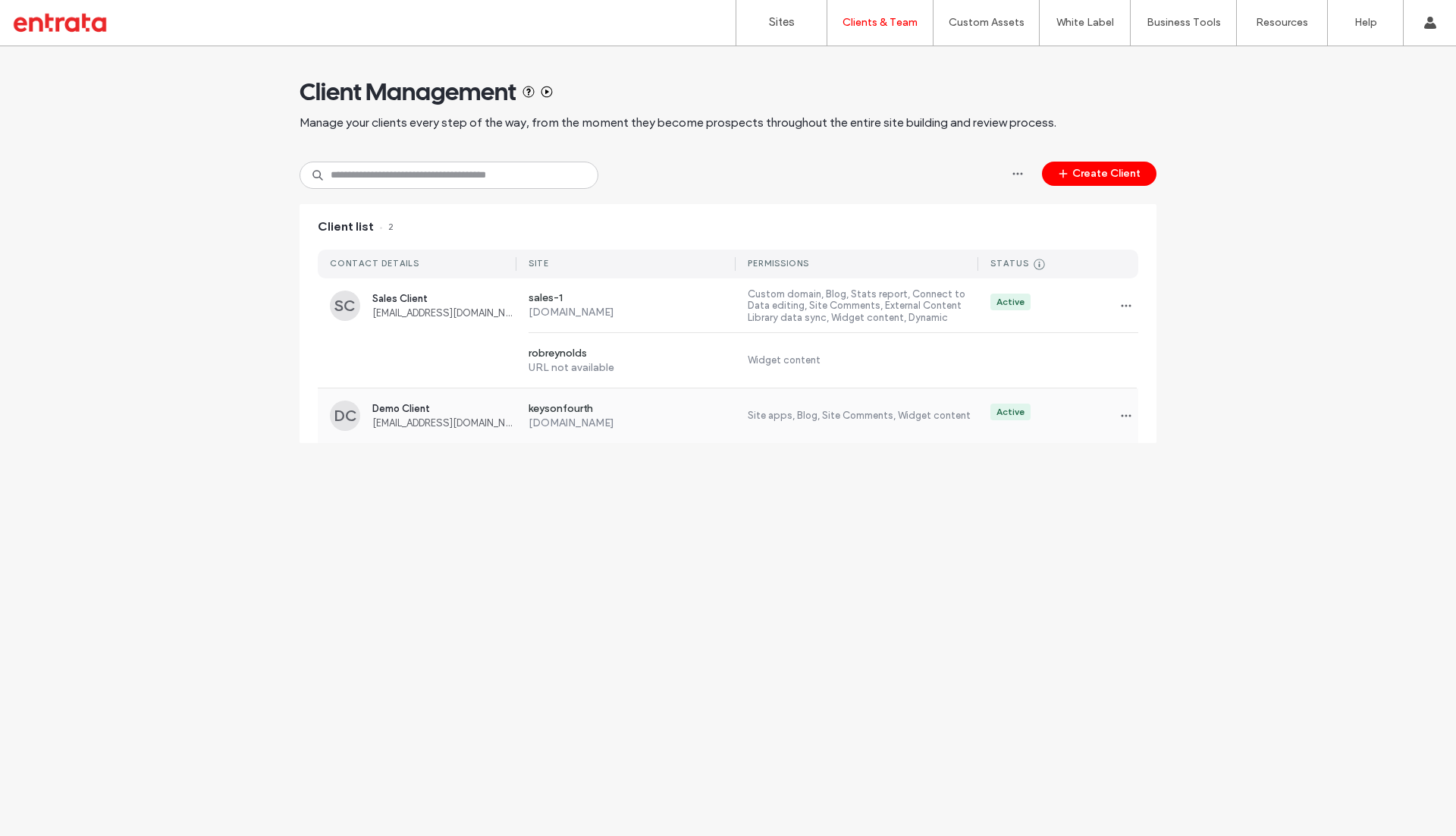
click at [401, 407] on span "Demo Client" at bounding box center [444, 408] width 144 height 12
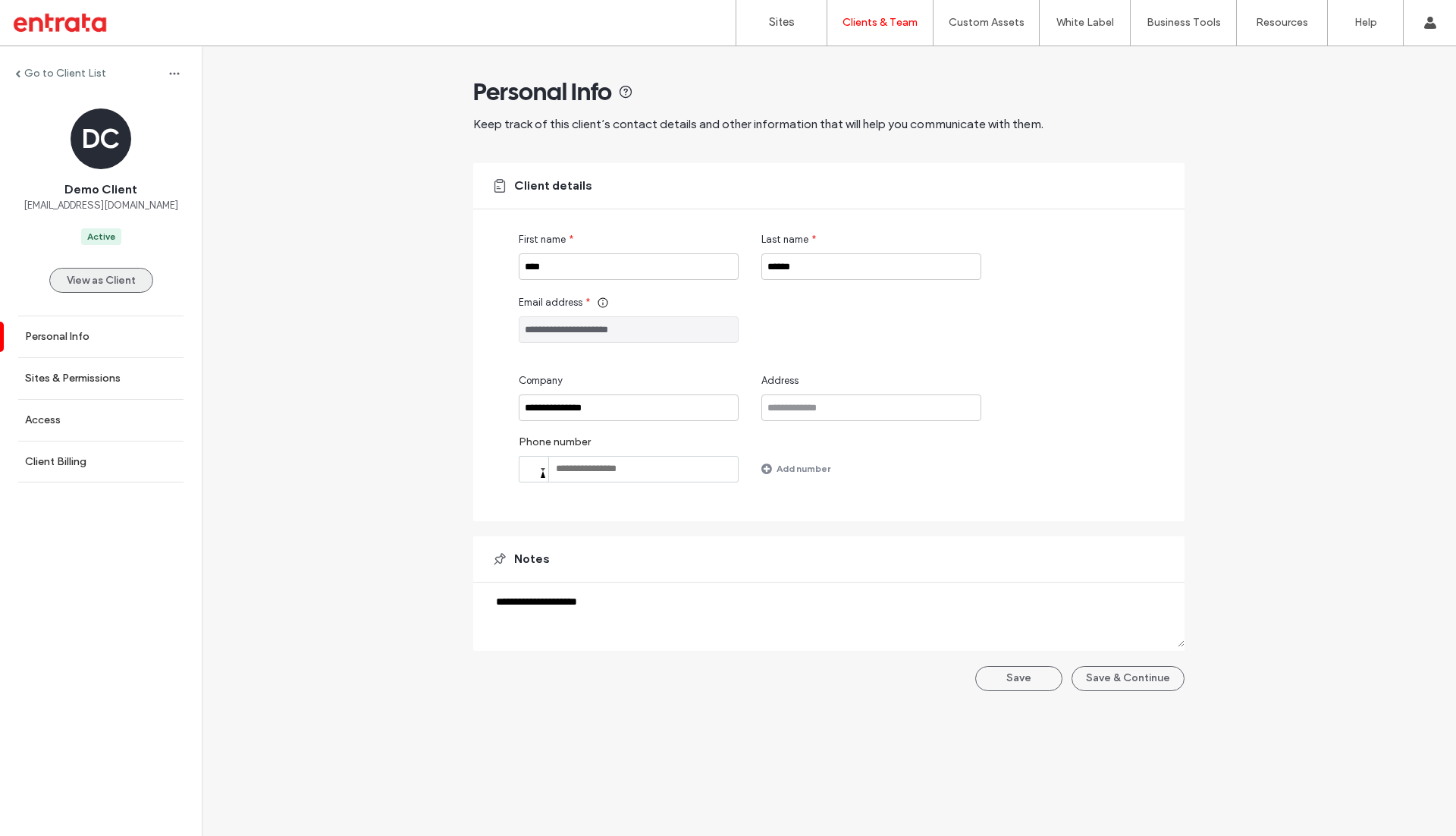
click at [120, 273] on button "View as Client" at bounding box center [101, 280] width 104 height 25
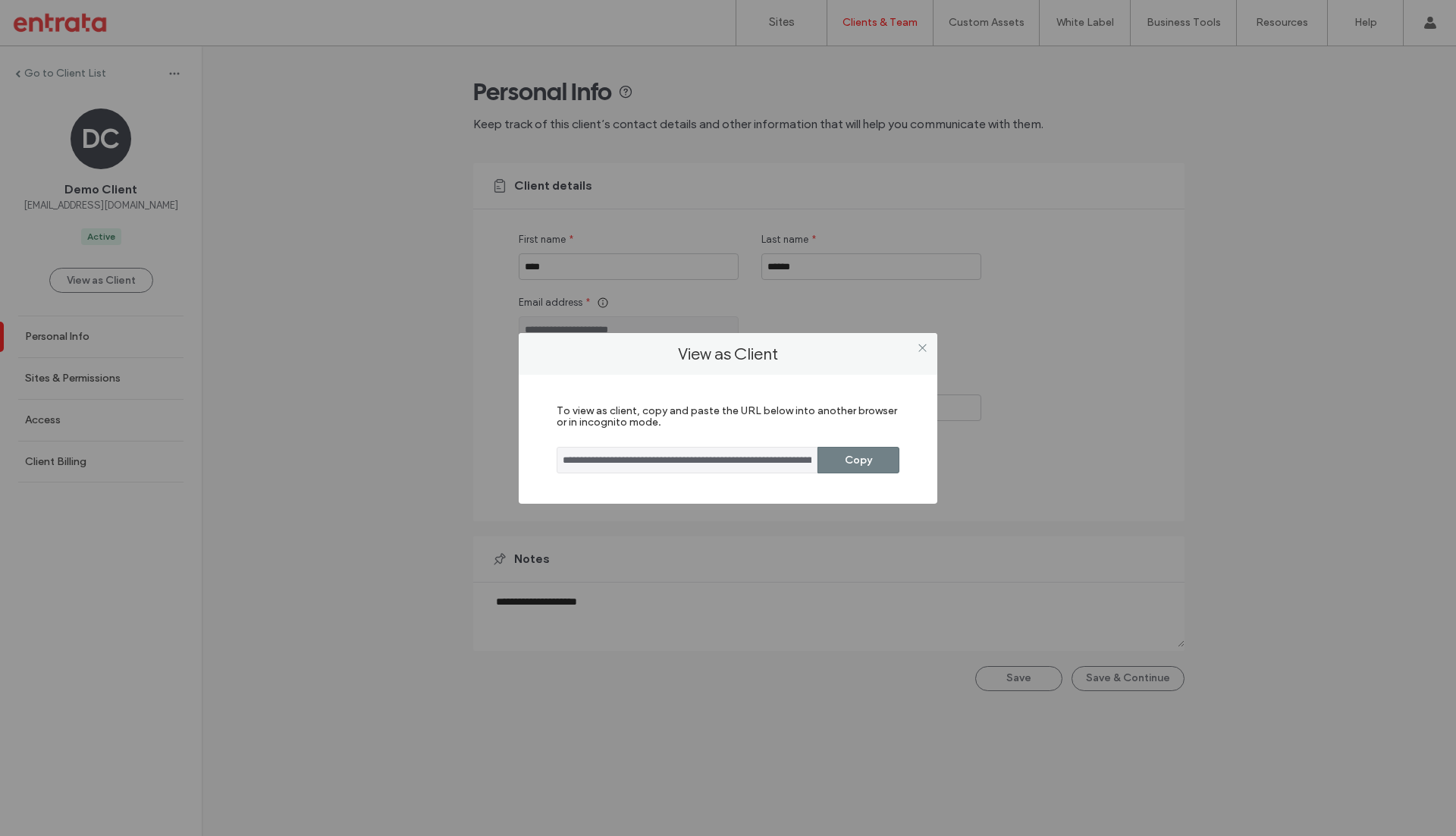
click at [848, 450] on button "Copy" at bounding box center [858, 460] width 82 height 26
